Goal: Transaction & Acquisition: Purchase product/service

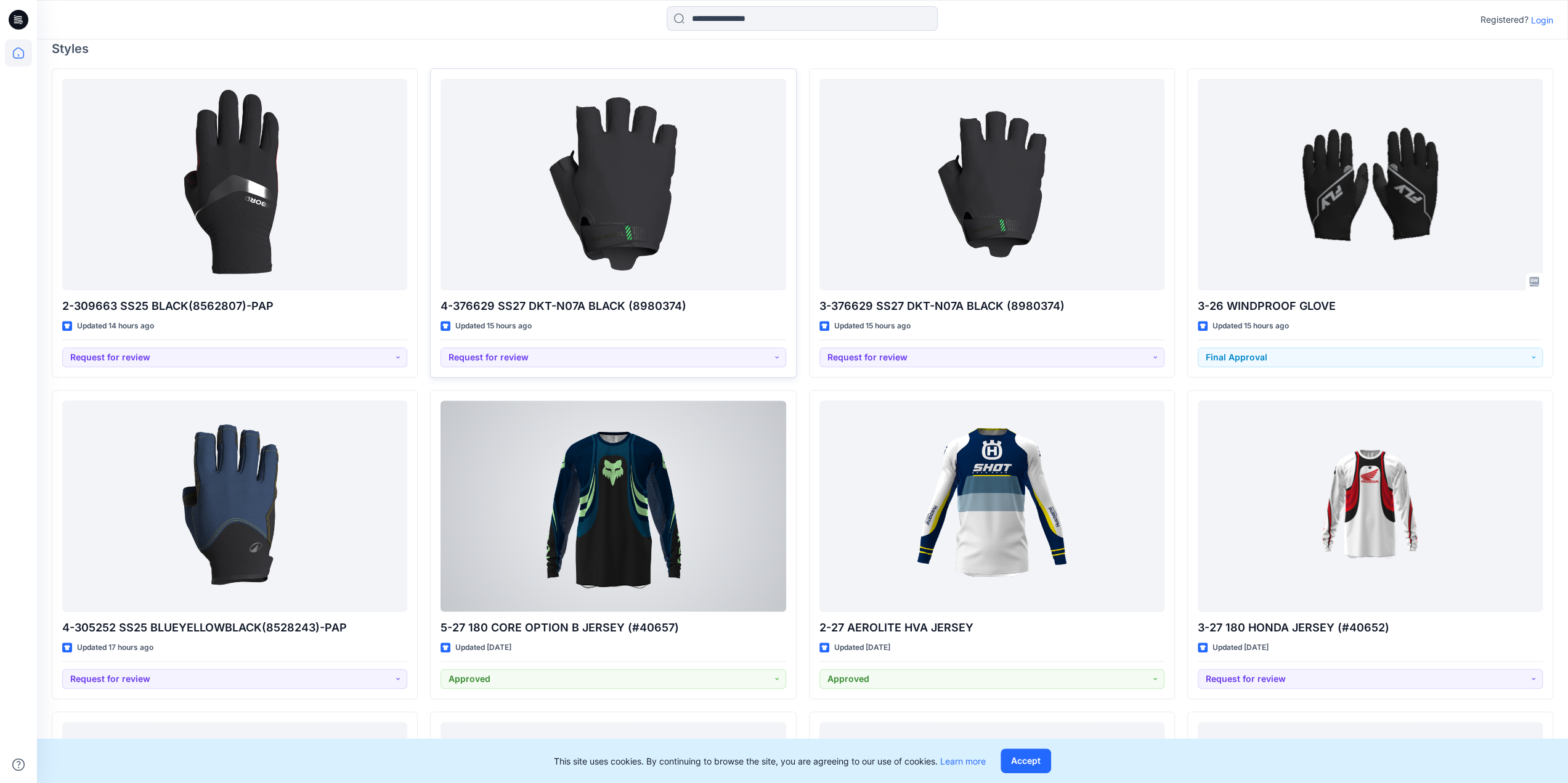
scroll to position [370, 0]
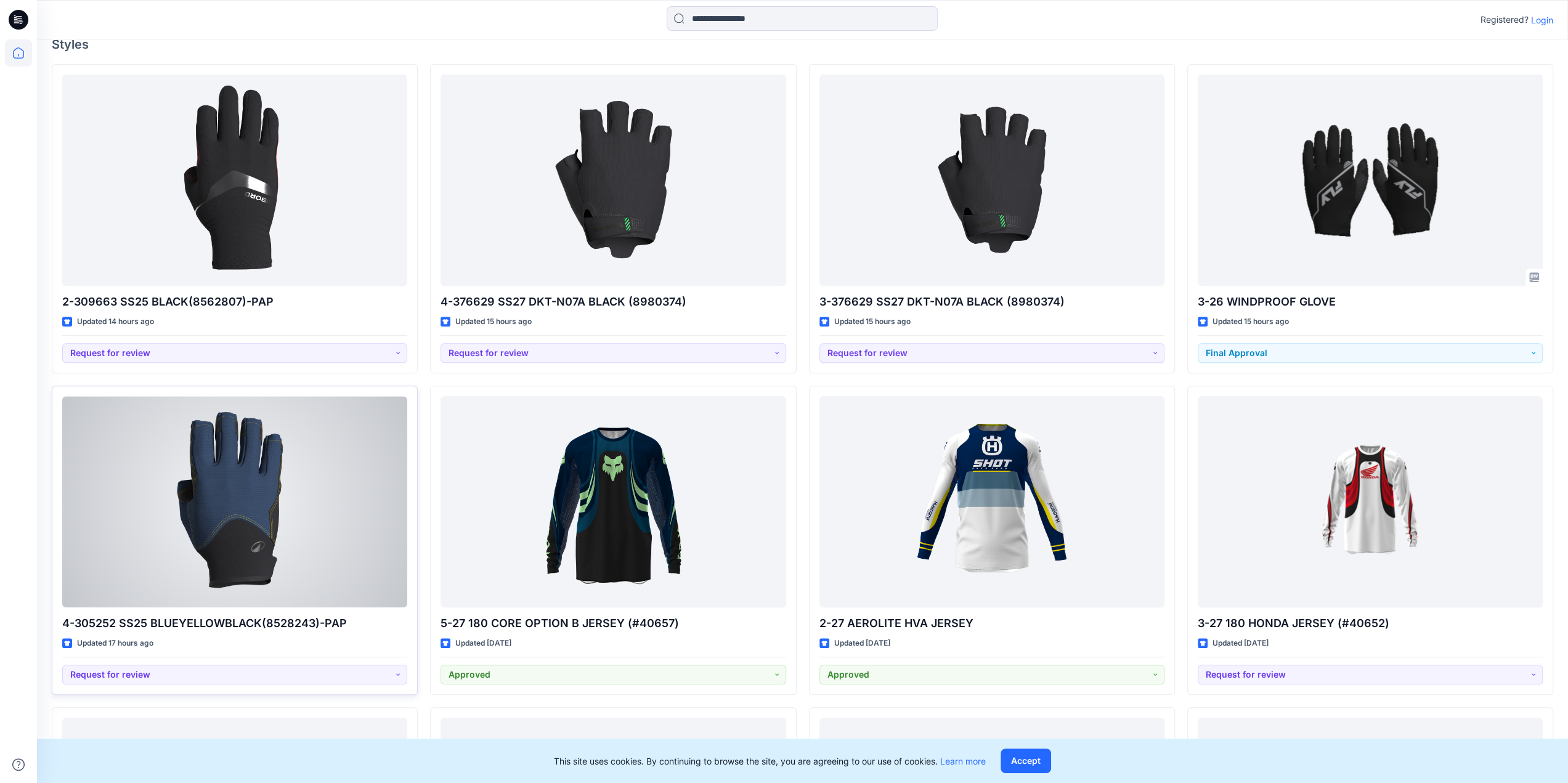
click at [297, 541] on div at bounding box center [235, 502] width 345 height 212
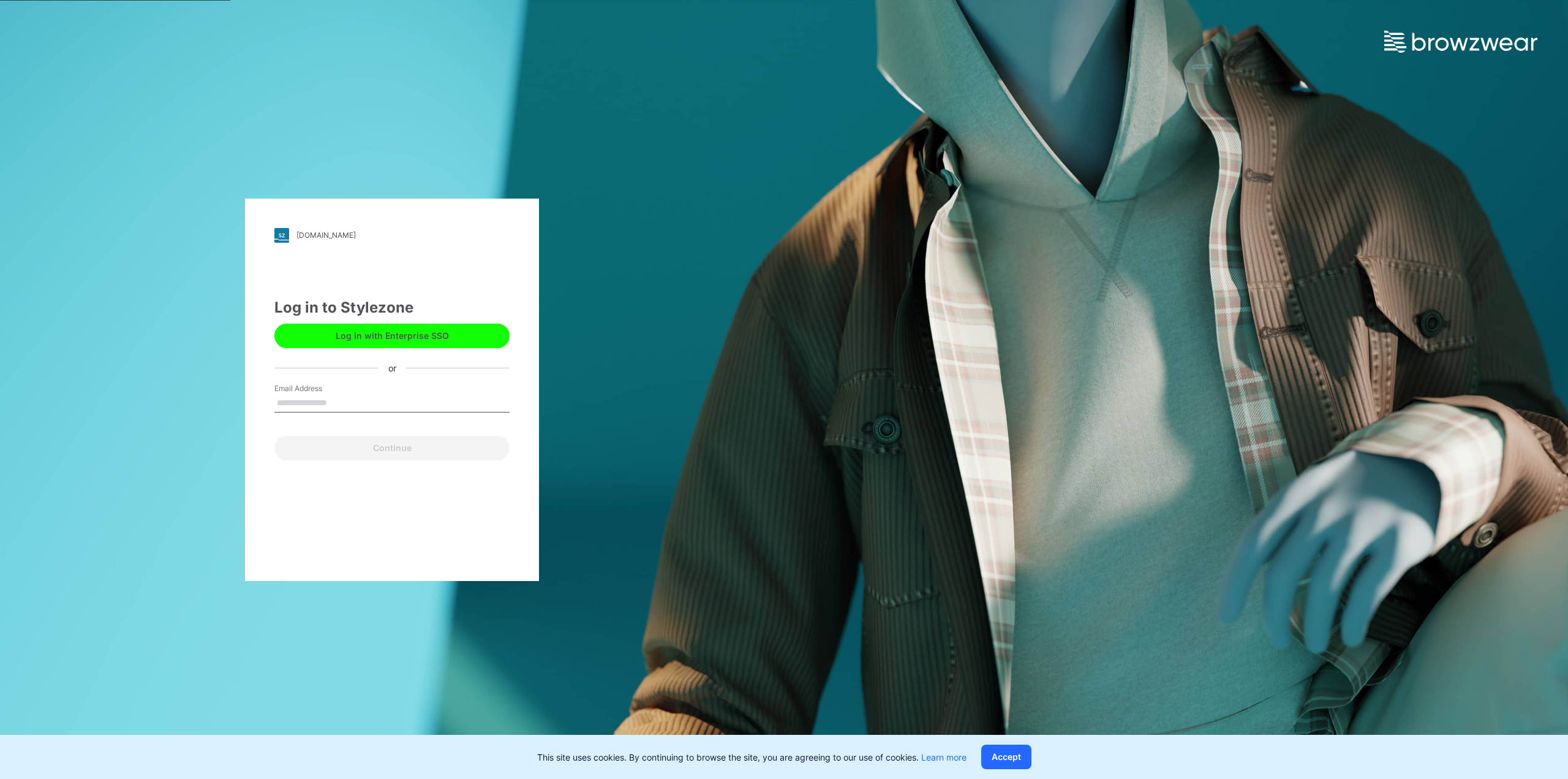
click at [391, 400] on input "Email Address" at bounding box center [391, 403] width 235 height 19
click at [329, 406] on input "Email Address" at bounding box center [391, 403] width 235 height 19
type input "**********"
click at [385, 456] on button "Continue" at bounding box center [391, 447] width 235 height 24
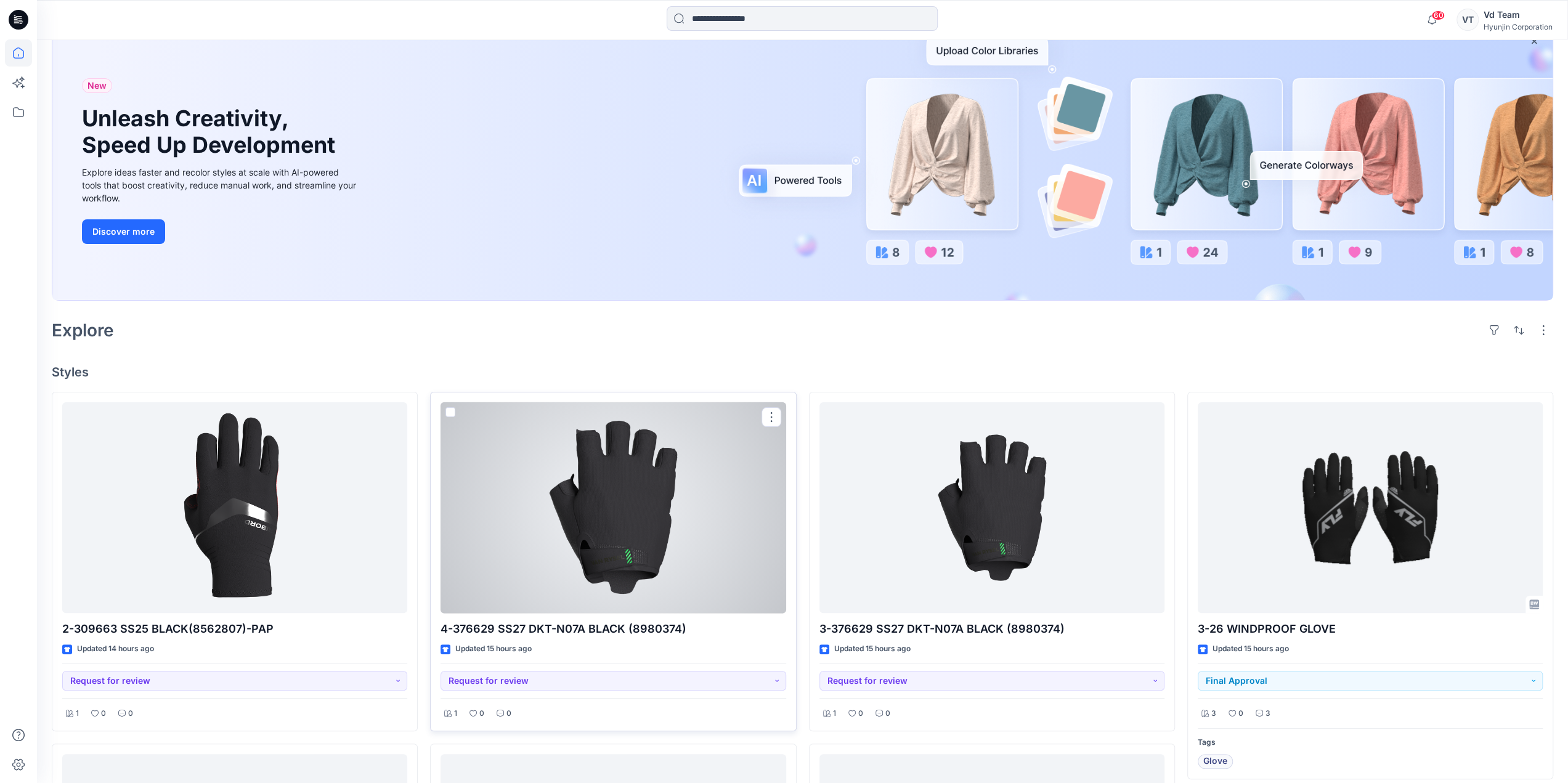
scroll to position [185, 0]
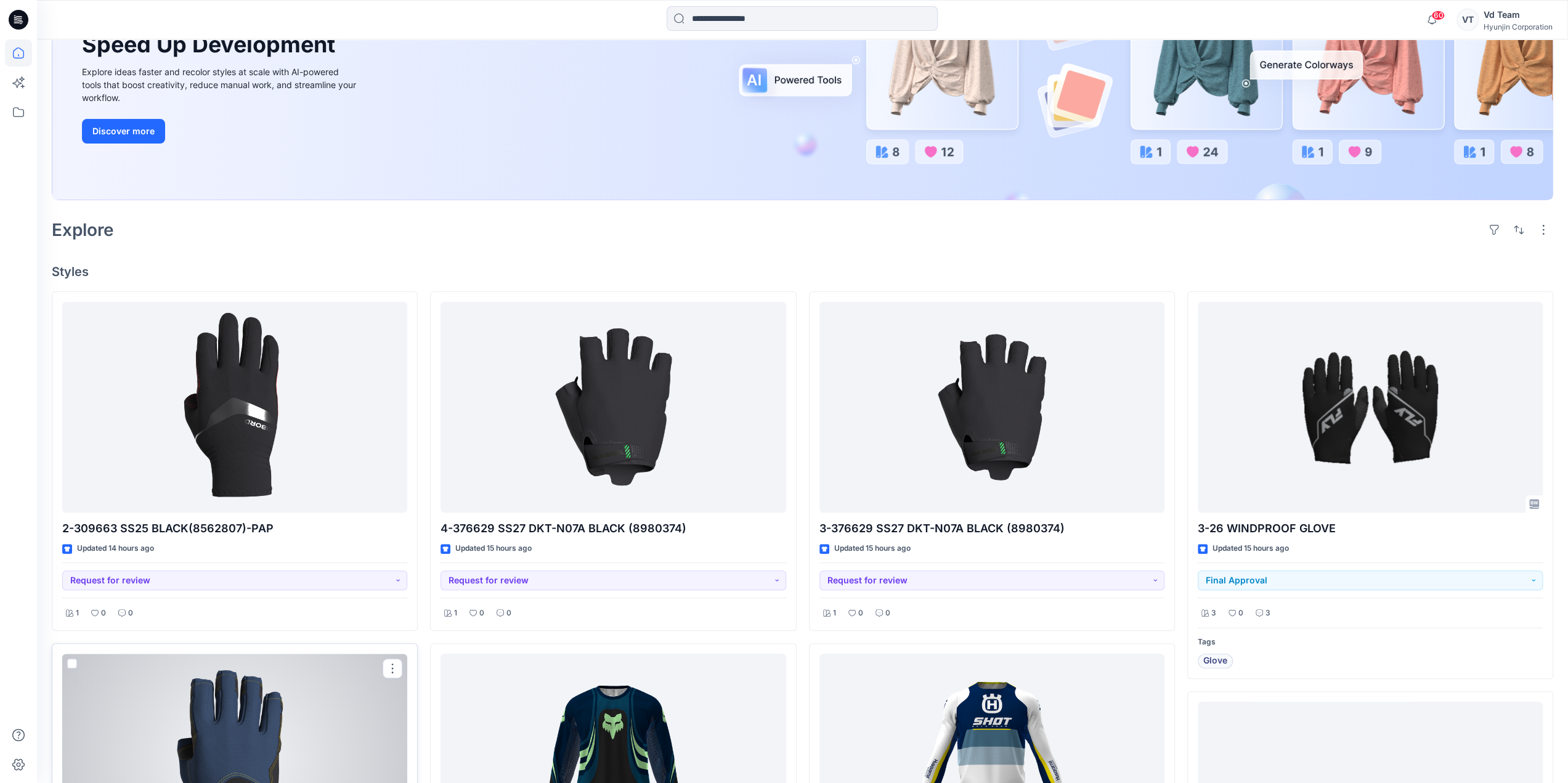
click at [311, 682] on div at bounding box center [235, 759] width 345 height 212
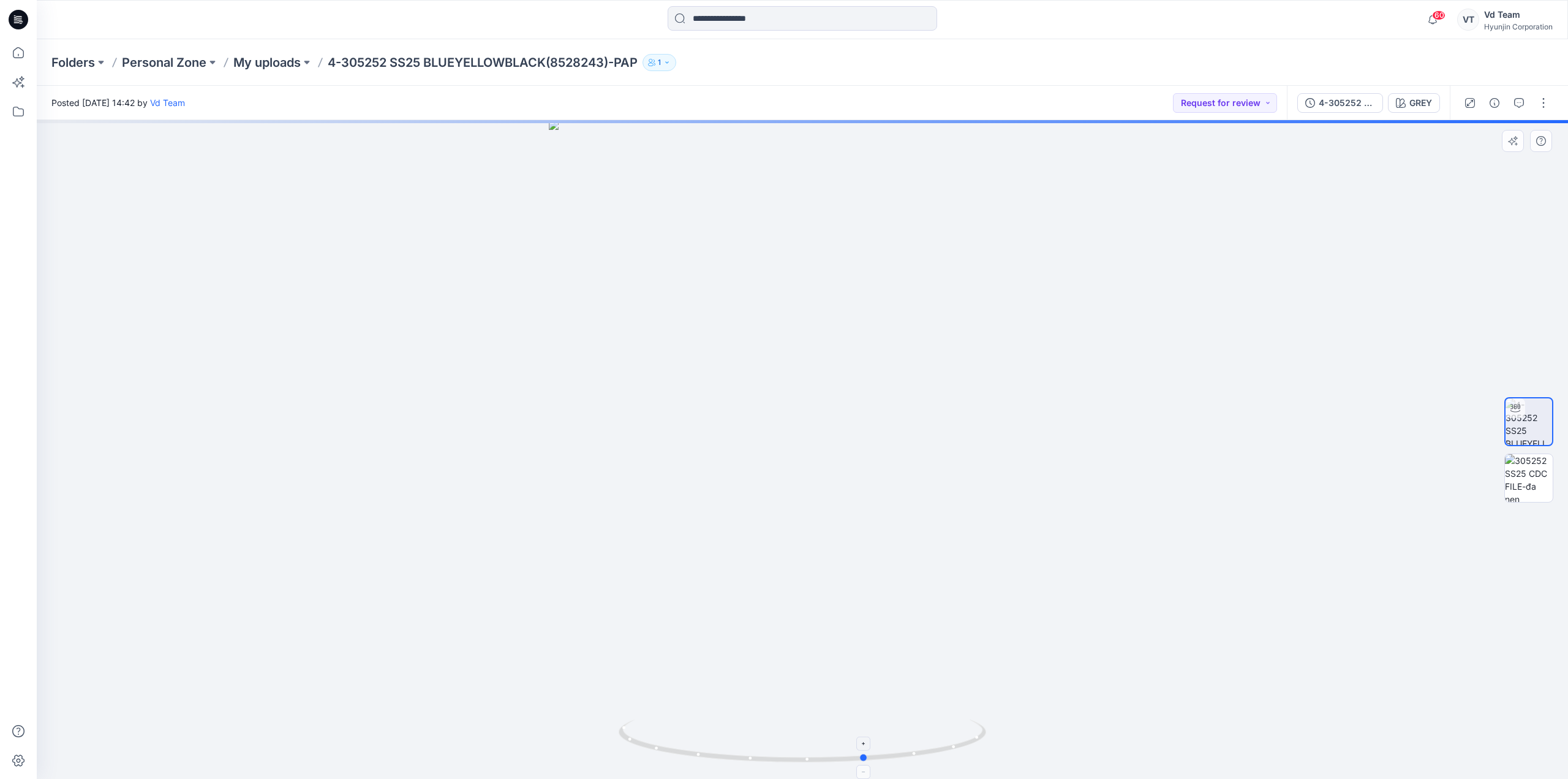
drag, startPoint x: 790, startPoint y: 754, endPoint x: 835, endPoint y: 739, distance: 47.4
click at [849, 755] on icon at bounding box center [804, 742] width 370 height 46
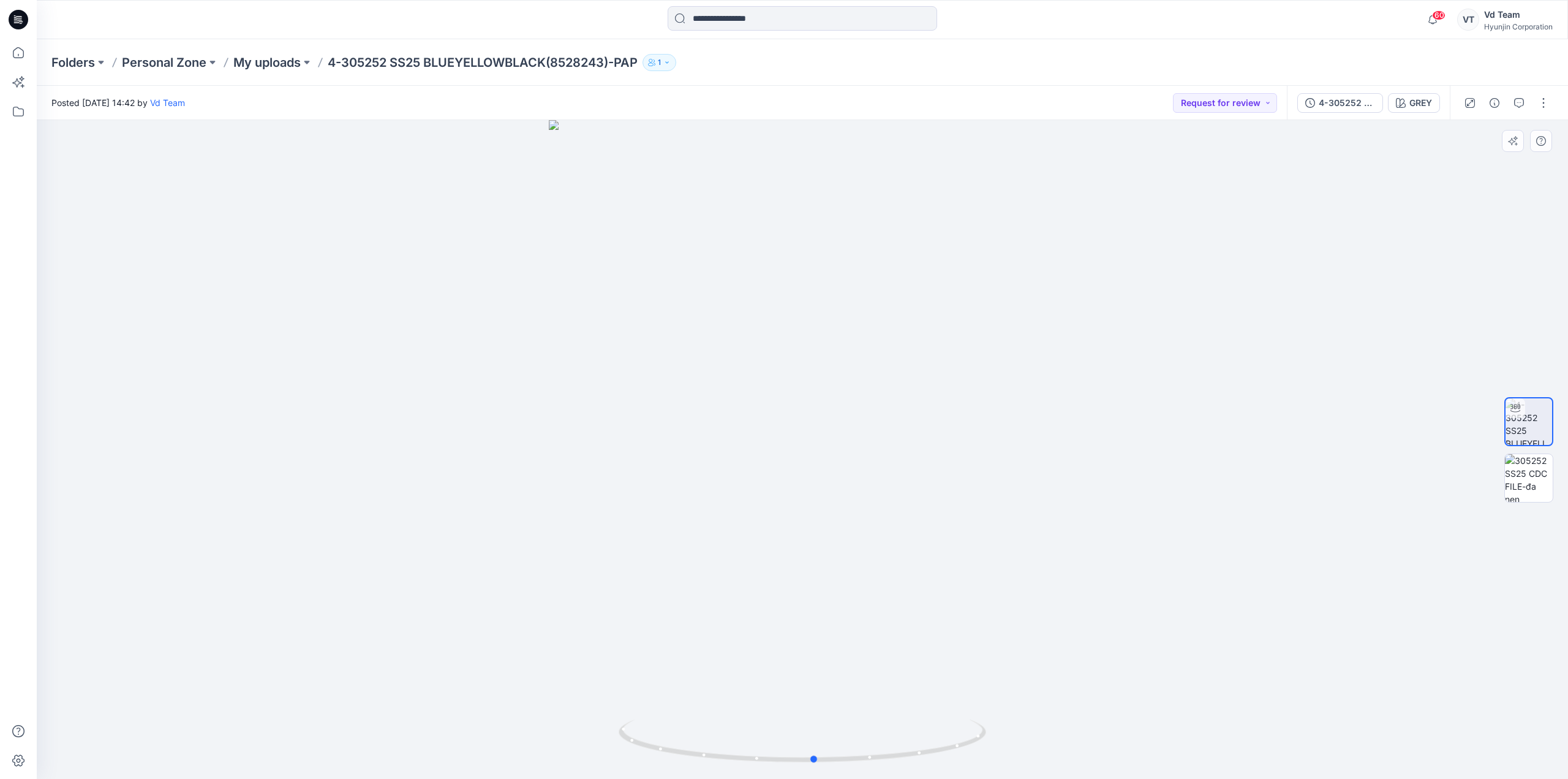
drag, startPoint x: 737, startPoint y: 744, endPoint x: 1058, endPoint y: 746, distance: 321.0
click at [1058, 746] on div at bounding box center [802, 450] width 1531 height 659
drag, startPoint x: 769, startPoint y: 764, endPoint x: 852, endPoint y: 762, distance: 83.0
click at [852, 762] on icon at bounding box center [804, 742] width 370 height 46
